Goal: Information Seeking & Learning: Learn about a topic

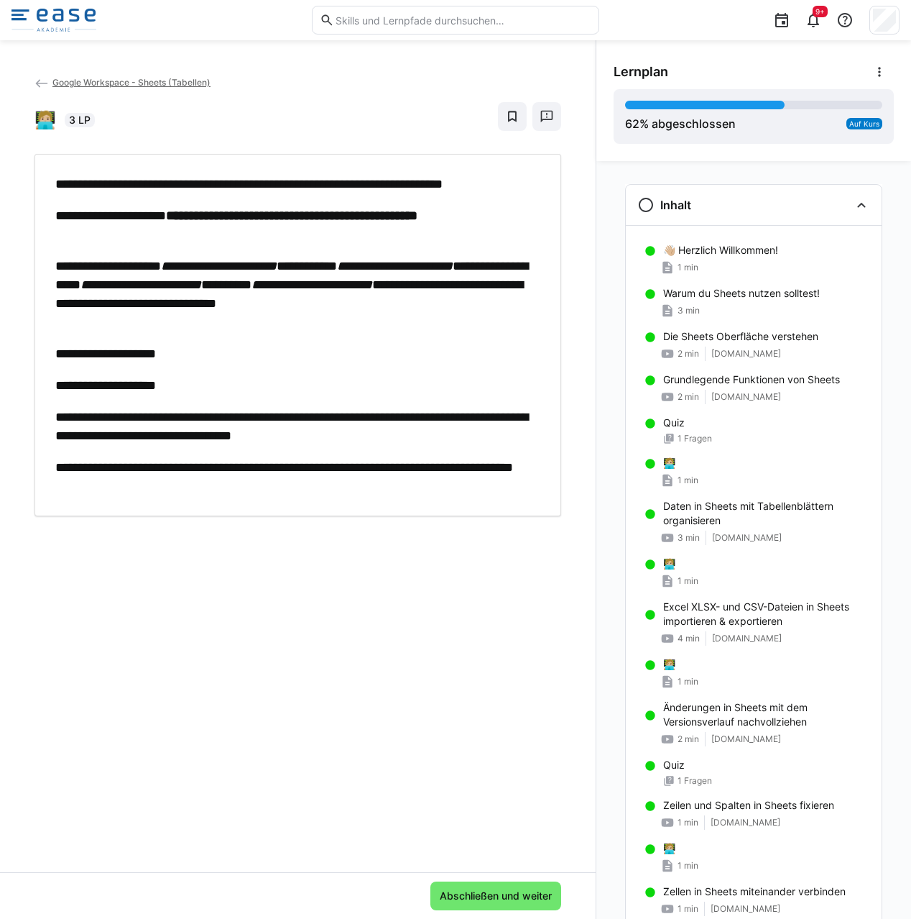
scroll to position [1151, 0]
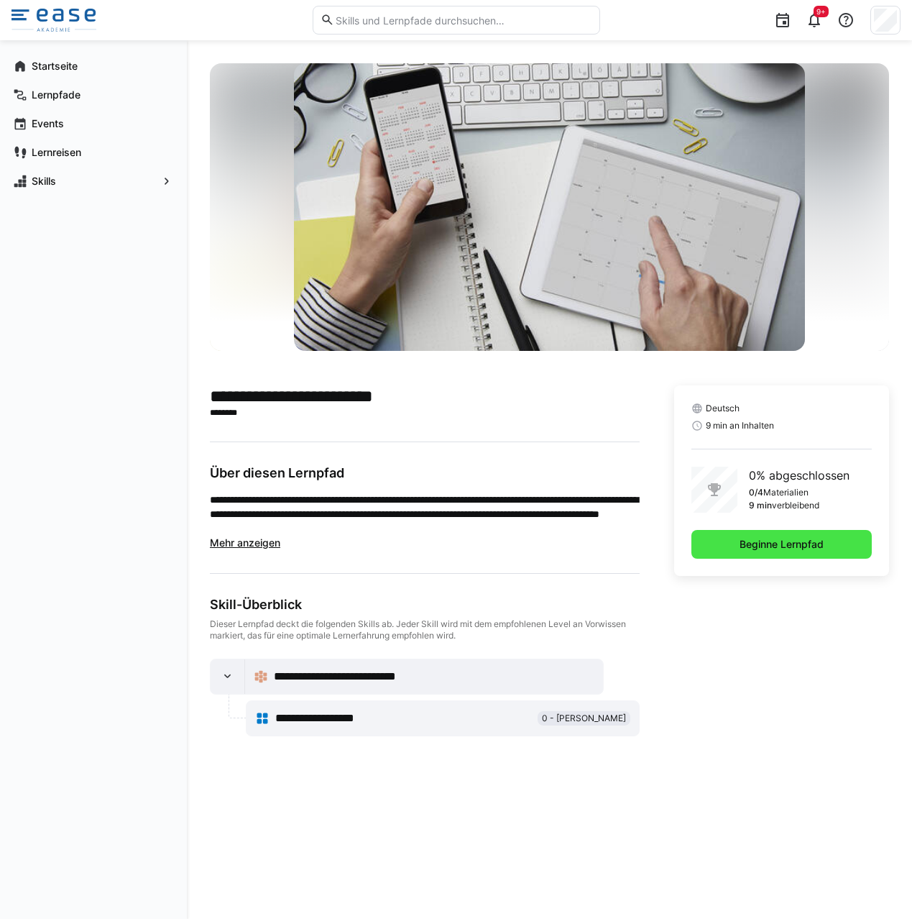
click at [783, 544] on span "Beginne Lernpfad" at bounding box center [781, 544] width 88 height 14
click at [760, 545] on span "Beginne Lernpfad" at bounding box center [781, 544] width 88 height 14
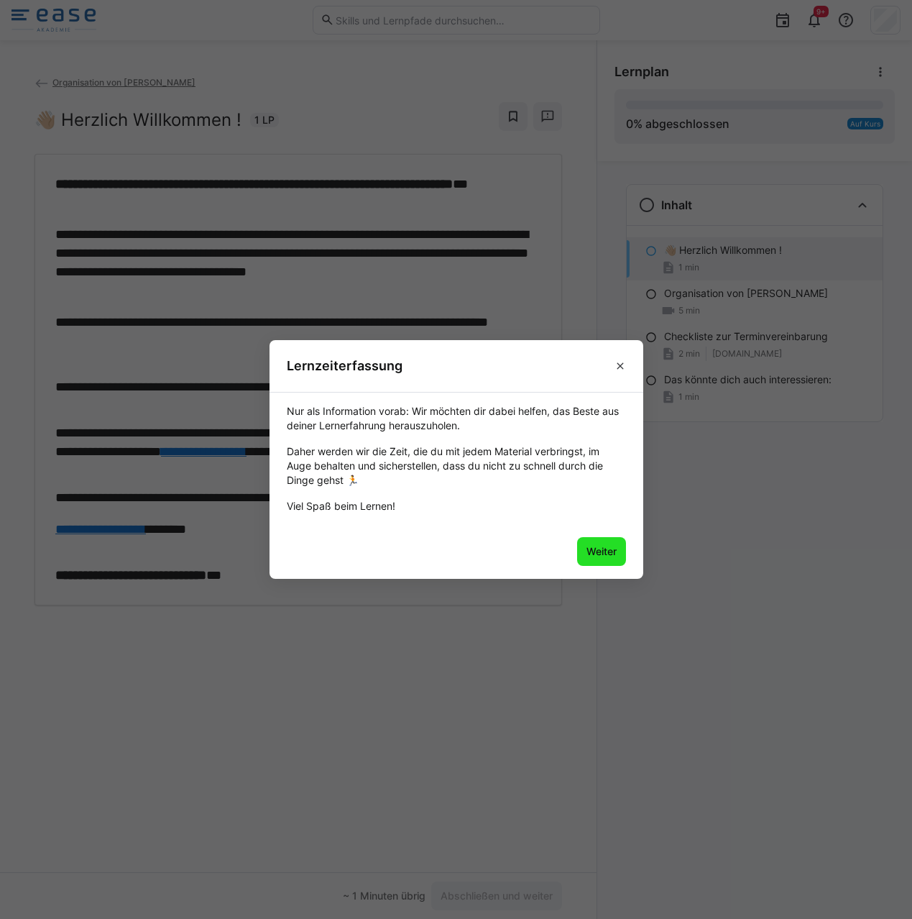
click at [608, 552] on span "Weiter" at bounding box center [601, 551] width 34 height 14
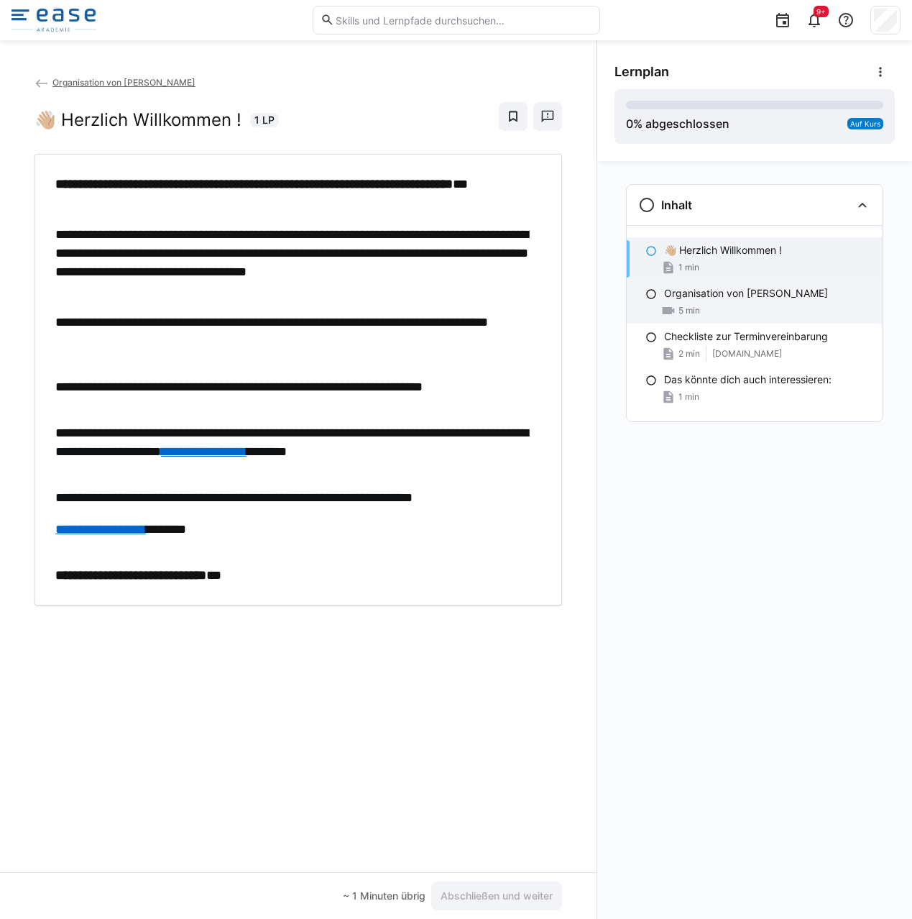
drag, startPoint x: 689, startPoint y: 313, endPoint x: 694, endPoint y: 294, distance: 20.0
click at [689, 311] on span "5 min" at bounding box center [689, 310] width 22 height 11
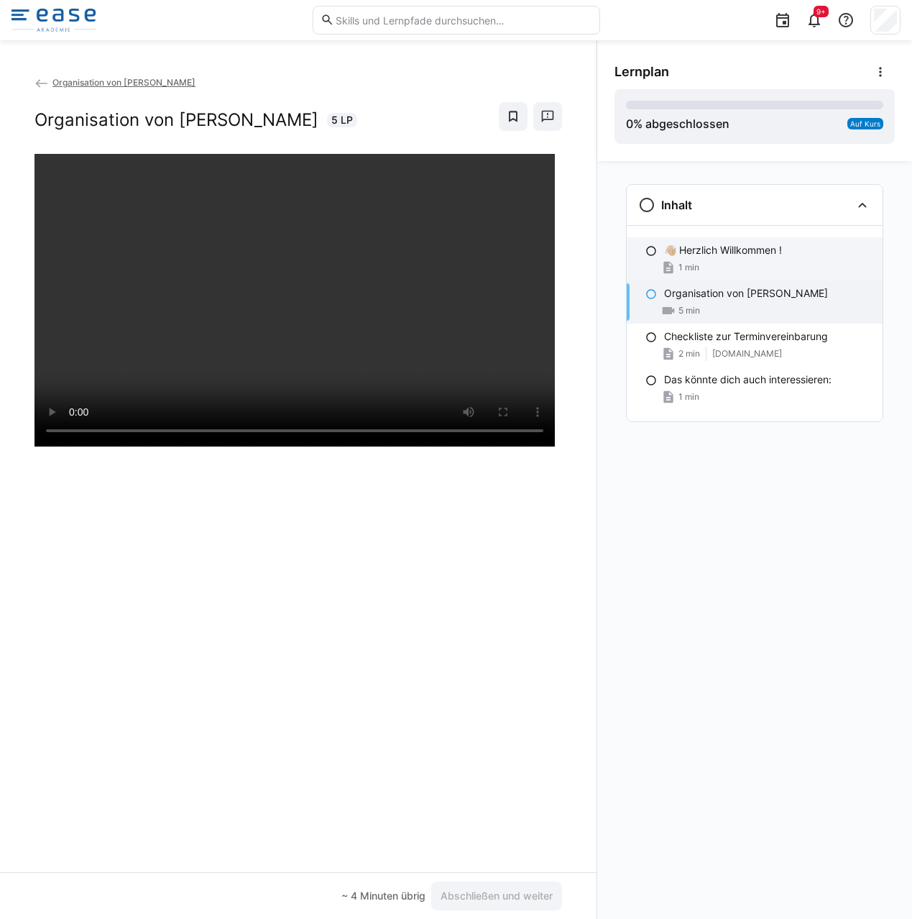
click at [702, 278] on div "👋🏼 Herzlich Willkommen ! 1 min" at bounding box center [755, 258] width 256 height 43
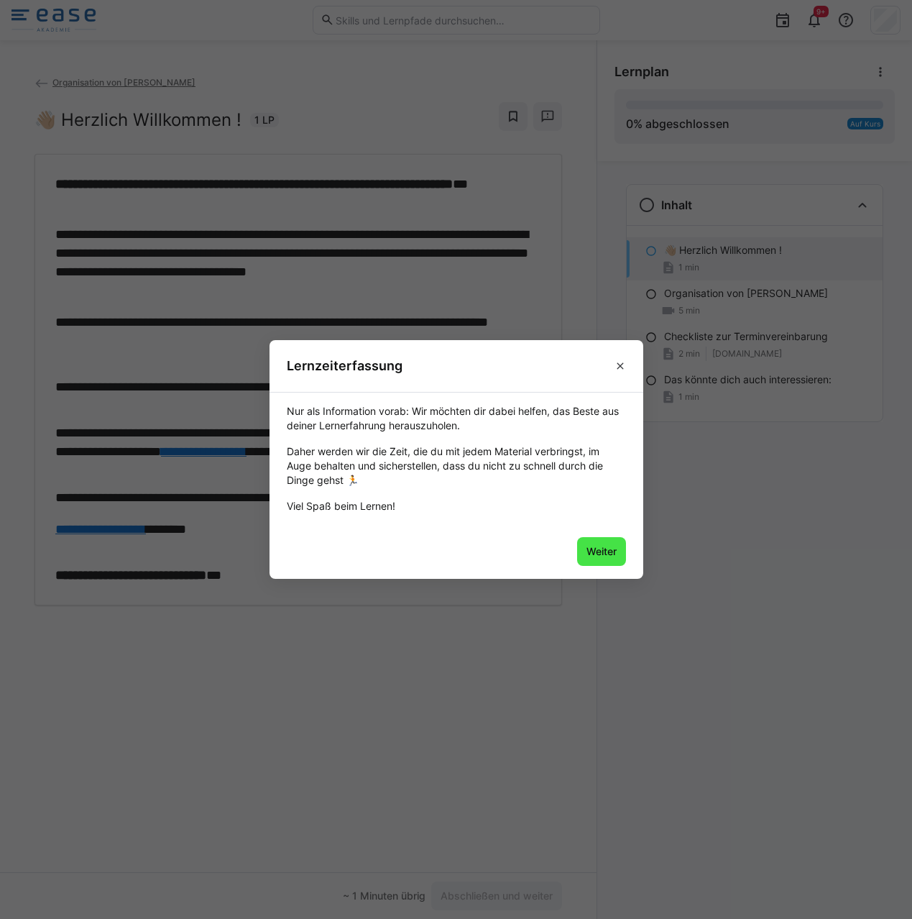
click at [592, 554] on span "Weiter" at bounding box center [601, 551] width 34 height 14
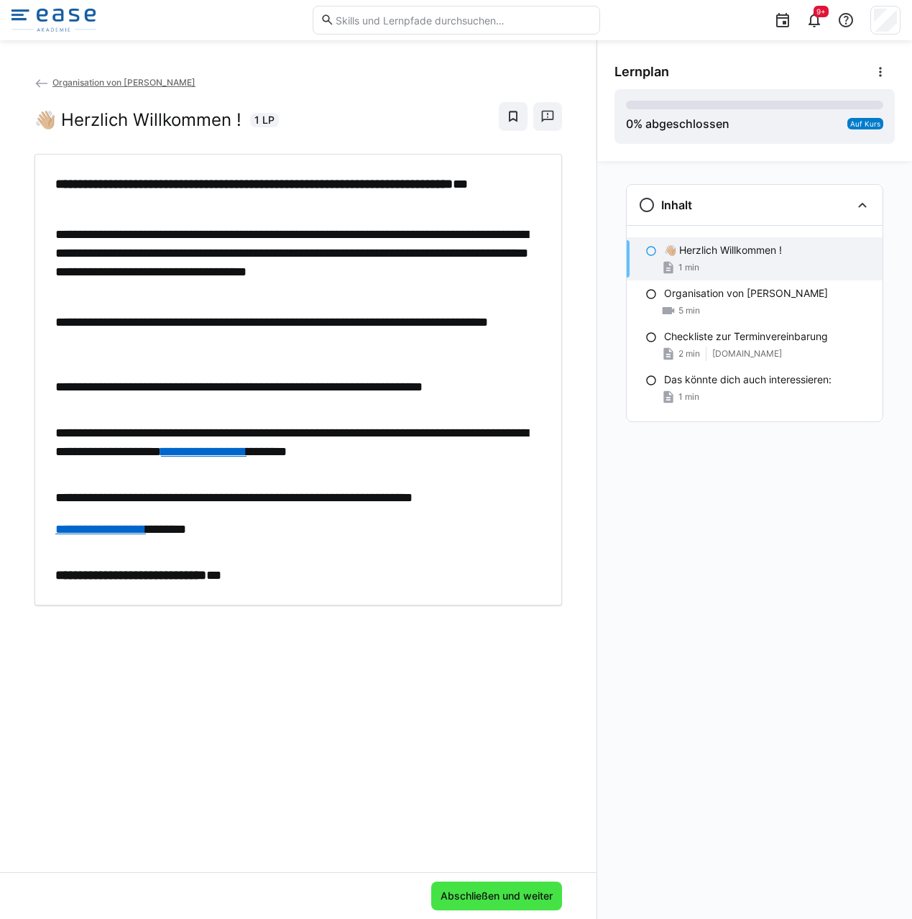
click at [470, 894] on span "Abschließen und weiter" at bounding box center [496, 895] width 116 height 14
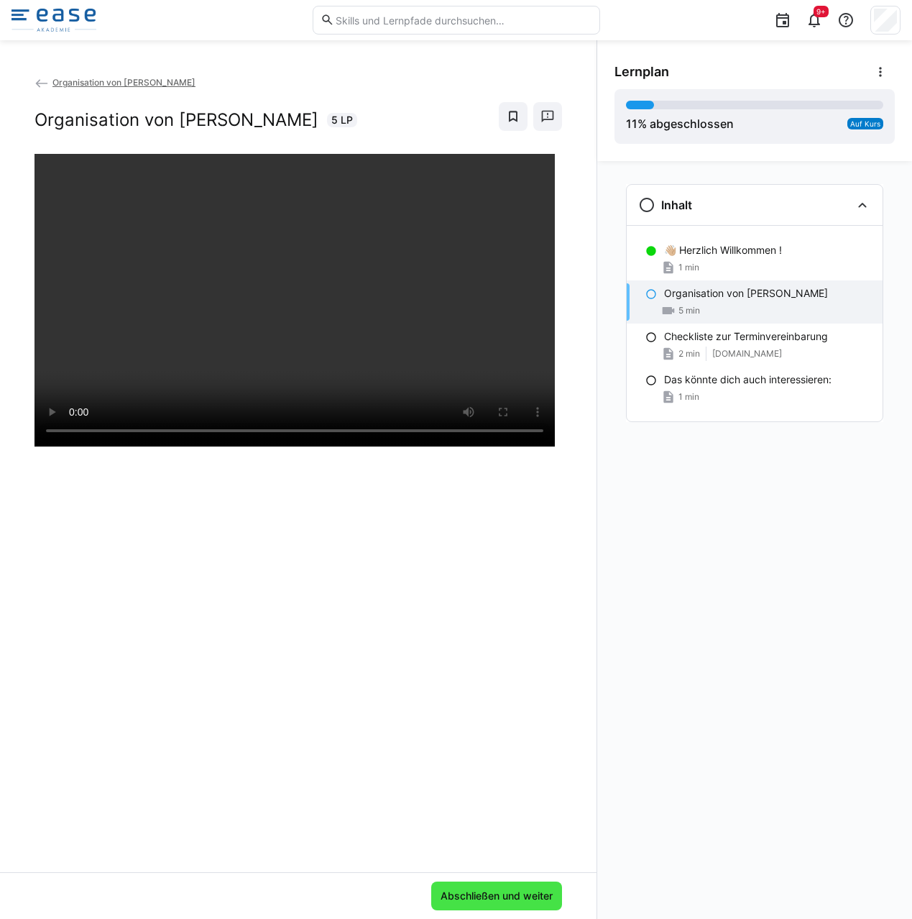
click at [461, 890] on span "Abschließen und weiter" at bounding box center [496, 895] width 116 height 14
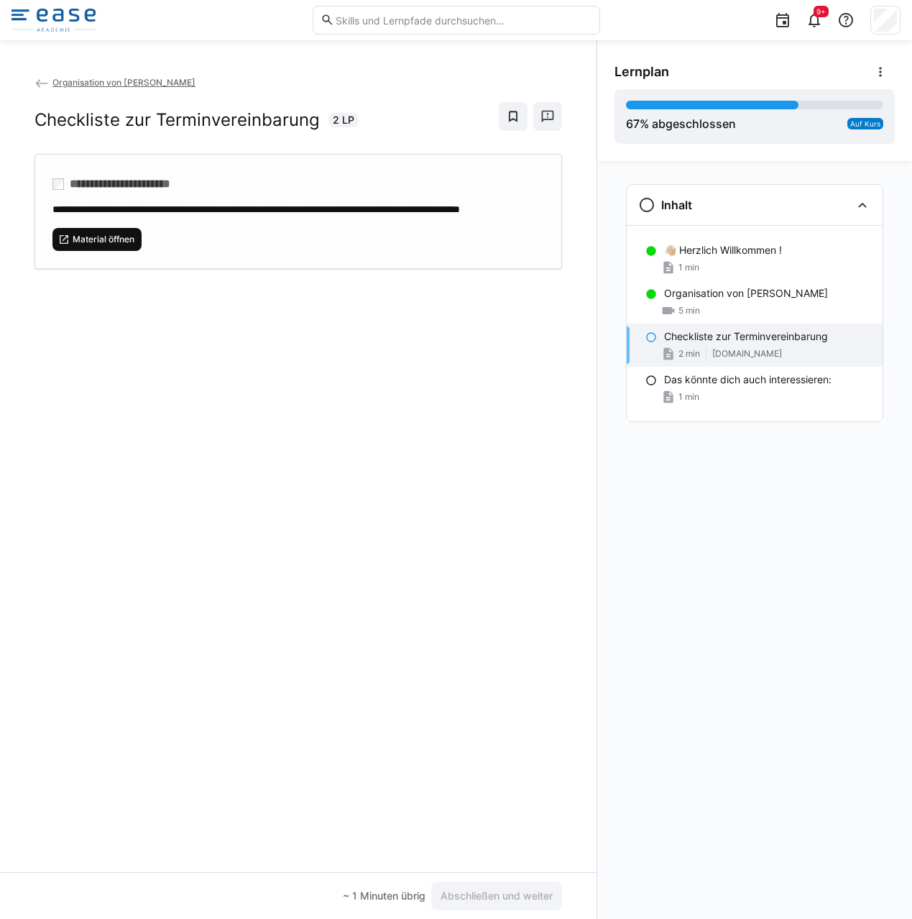
click at [90, 245] on span "Material öffnen" at bounding box center [103, 239] width 65 height 11
click at [489, 893] on span "Abschließen und weiter" at bounding box center [496, 895] width 116 height 14
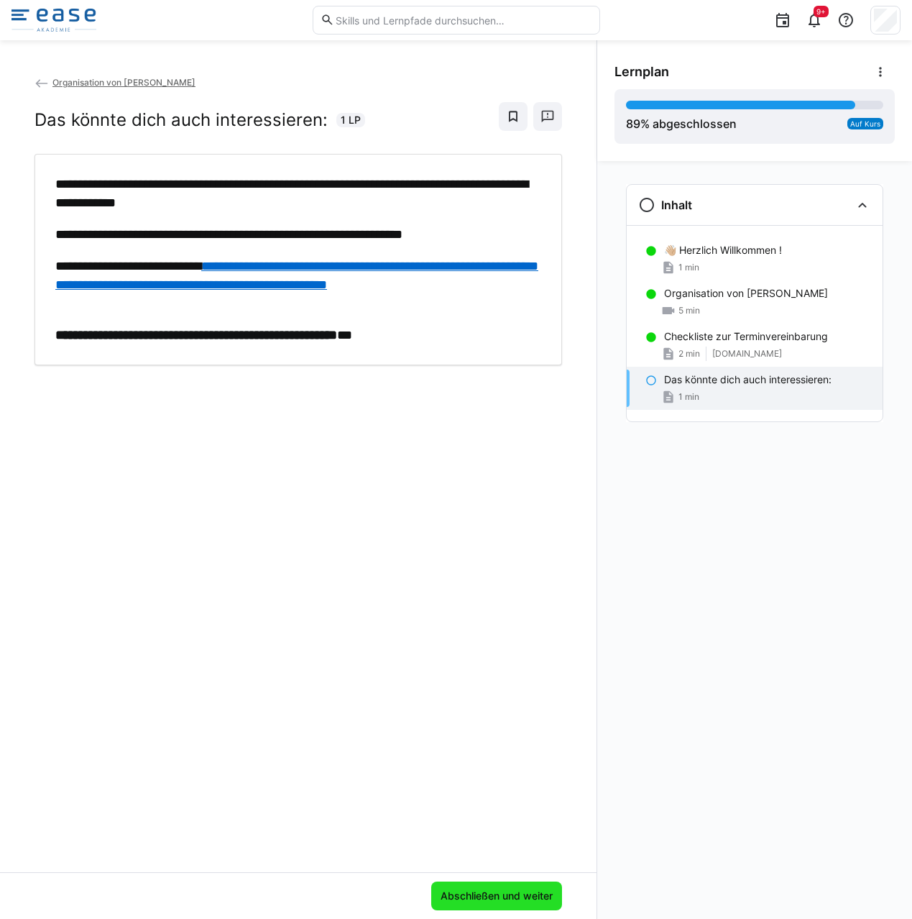
click at [523, 893] on span "Abschließen und weiter" at bounding box center [496, 895] width 116 height 14
